Goal: Task Accomplishment & Management: Use online tool/utility

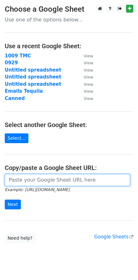
click at [29, 182] on input "url" at bounding box center [67, 180] width 125 height 12
paste input "https://docs.google.com/spreadsheets/d/15A2fFpuQ-yFr0QYnhdE-Y1iOJnCDH6Db919Z9X4…"
type input "[URL][DOMAIN_NAME]"
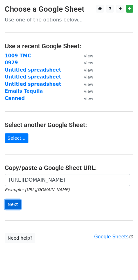
scroll to position [0, 0]
click at [16, 205] on input "Next" at bounding box center [13, 205] width 16 height 10
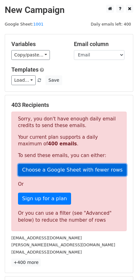
click at [41, 167] on link "Choose a Google Sheet with fewer rows" at bounding box center [72, 170] width 109 height 12
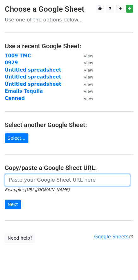
click at [33, 177] on input "url" at bounding box center [67, 180] width 125 height 12
paste input "[URL][DOMAIN_NAME]"
type input "[URL][DOMAIN_NAME]"
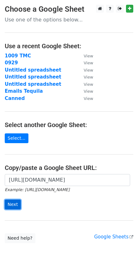
scroll to position [0, 0]
click at [16, 202] on input "Next" at bounding box center [13, 205] width 16 height 10
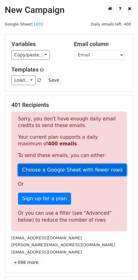
click at [53, 169] on link "Choose a Google Sheet with fewer rows" at bounding box center [72, 170] width 109 height 12
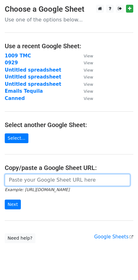
click at [37, 180] on input "url" at bounding box center [67, 180] width 125 height 12
paste input "[URL][DOMAIN_NAME]"
type input "[URL][DOMAIN_NAME]"
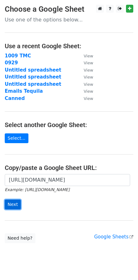
scroll to position [0, 0]
click at [9, 203] on input "Next" at bounding box center [13, 205] width 16 height 10
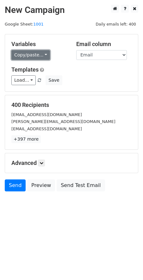
click at [27, 55] on link "Copy/paste..." at bounding box center [30, 55] width 39 height 10
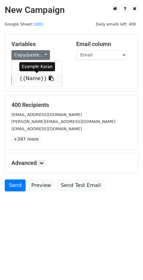
click at [26, 77] on link "{{Name}}" at bounding box center [37, 79] width 50 height 10
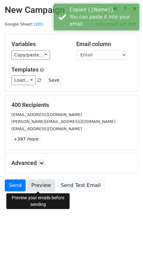
click at [30, 187] on link "Preview" at bounding box center [41, 186] width 28 height 12
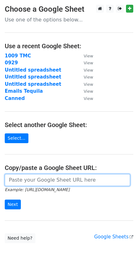
click at [28, 185] on input "url" at bounding box center [67, 180] width 125 height 12
paste input "[URL][DOMAIN_NAME]"
type input "https://docs.google.com/spreadsheets/d/15A2fFpuQ-yFr0QYnhdE-Y1iOJnCDH6Db919Z9X4…"
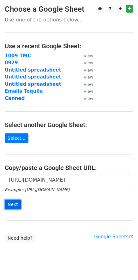
click at [11, 206] on input "Next" at bounding box center [13, 205] width 16 height 10
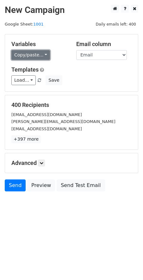
click at [28, 54] on link "Copy/paste..." at bounding box center [30, 55] width 39 height 10
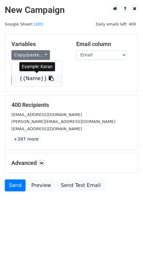
click at [49, 78] on icon at bounding box center [51, 78] width 5 height 5
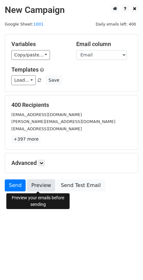
click at [31, 185] on link "Preview" at bounding box center [41, 186] width 28 height 12
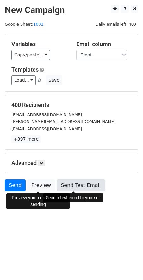
click at [63, 185] on link "Send Test Email" at bounding box center [80, 186] width 48 height 12
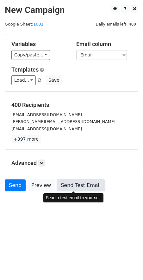
click at [64, 185] on link "Send Test Email" at bounding box center [80, 186] width 48 height 12
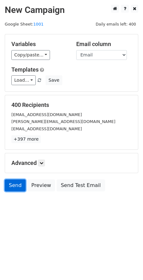
click at [18, 188] on link "Send" at bounding box center [15, 186] width 21 height 12
